Goal: Task Accomplishment & Management: Manage account settings

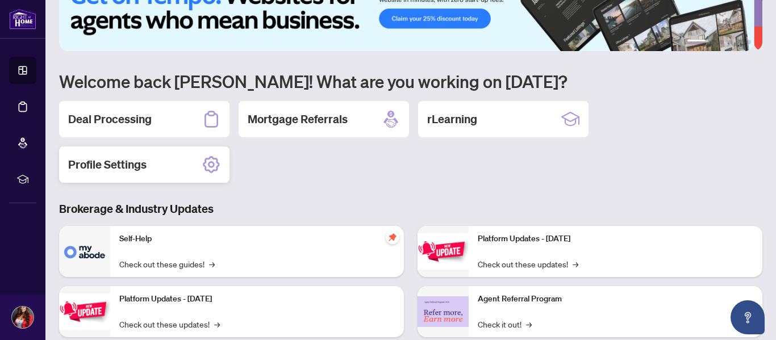
scroll to position [57, 0]
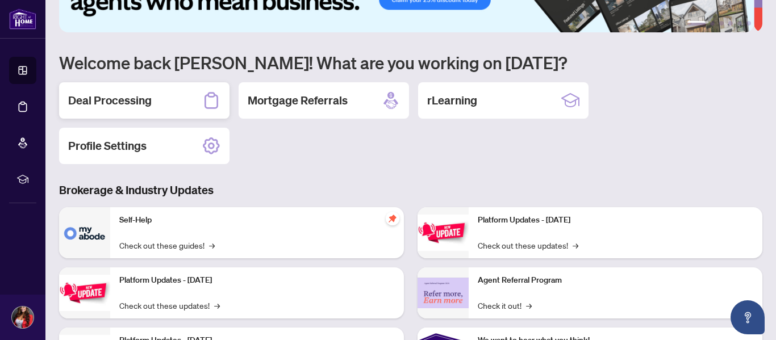
click at [100, 102] on h2 "Deal Processing" at bounding box center [110, 101] width 84 height 16
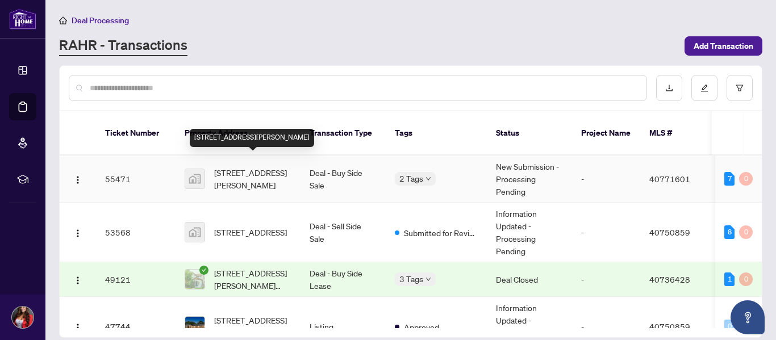
click at [244, 166] on span "[STREET_ADDRESS][PERSON_NAME]" at bounding box center [252, 178] width 77 height 25
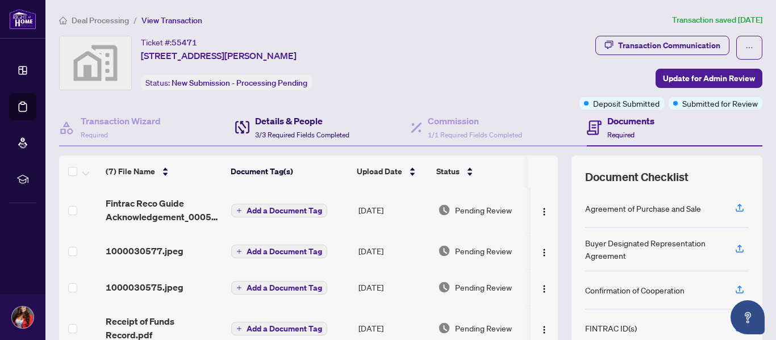
click at [260, 123] on h4 "Details & People" at bounding box center [302, 121] width 94 height 14
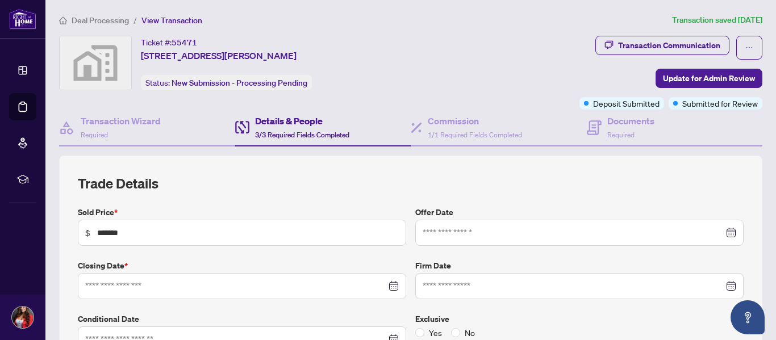
type input "**********"
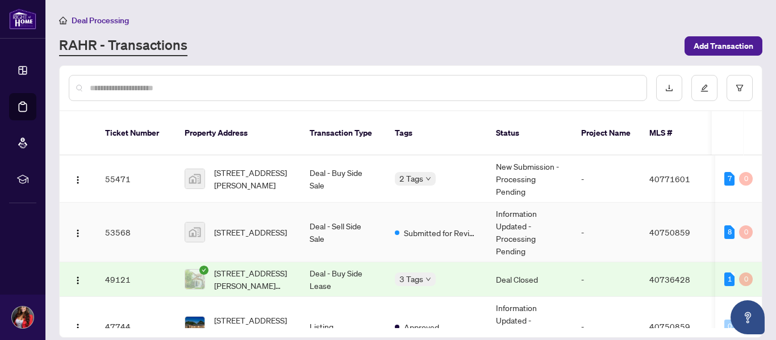
click at [356, 223] on td "Deal - Sell Side Sale" at bounding box center [343, 233] width 85 height 60
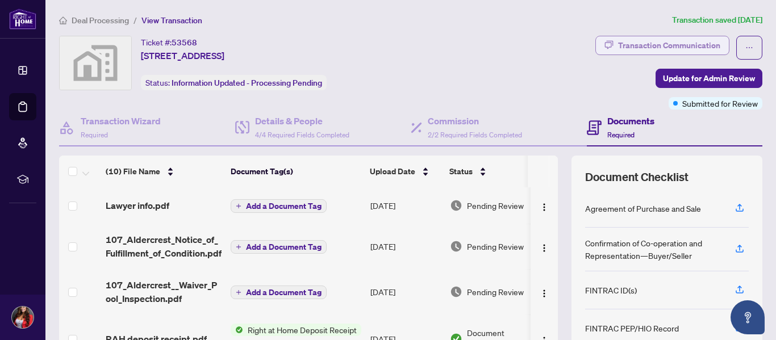
click at [632, 44] on div "Transaction Communication" at bounding box center [669, 45] width 102 height 18
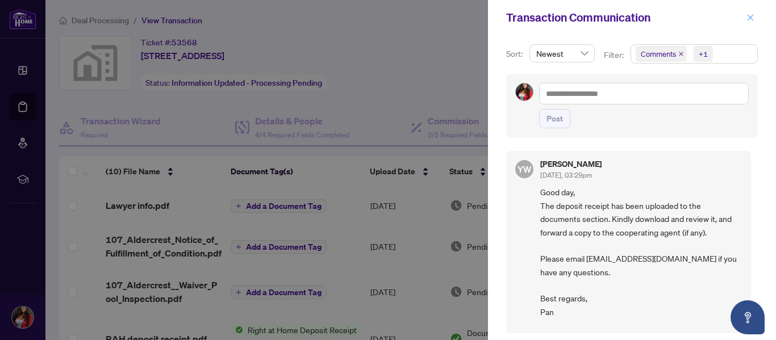
click at [753, 18] on icon "close" at bounding box center [750, 18] width 8 height 8
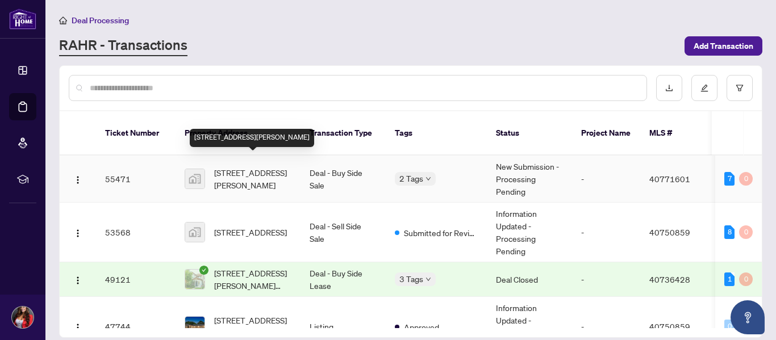
click at [252, 169] on span "[STREET_ADDRESS][PERSON_NAME]" at bounding box center [252, 178] width 77 height 25
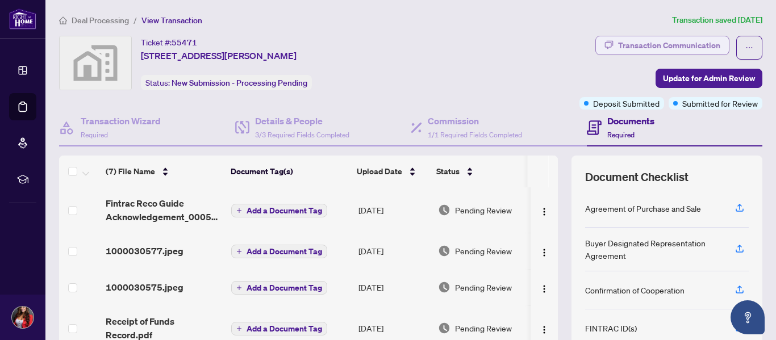
click at [652, 41] on div "Transaction Communication" at bounding box center [669, 45] width 102 height 18
